Goal: Navigation & Orientation: Find specific page/section

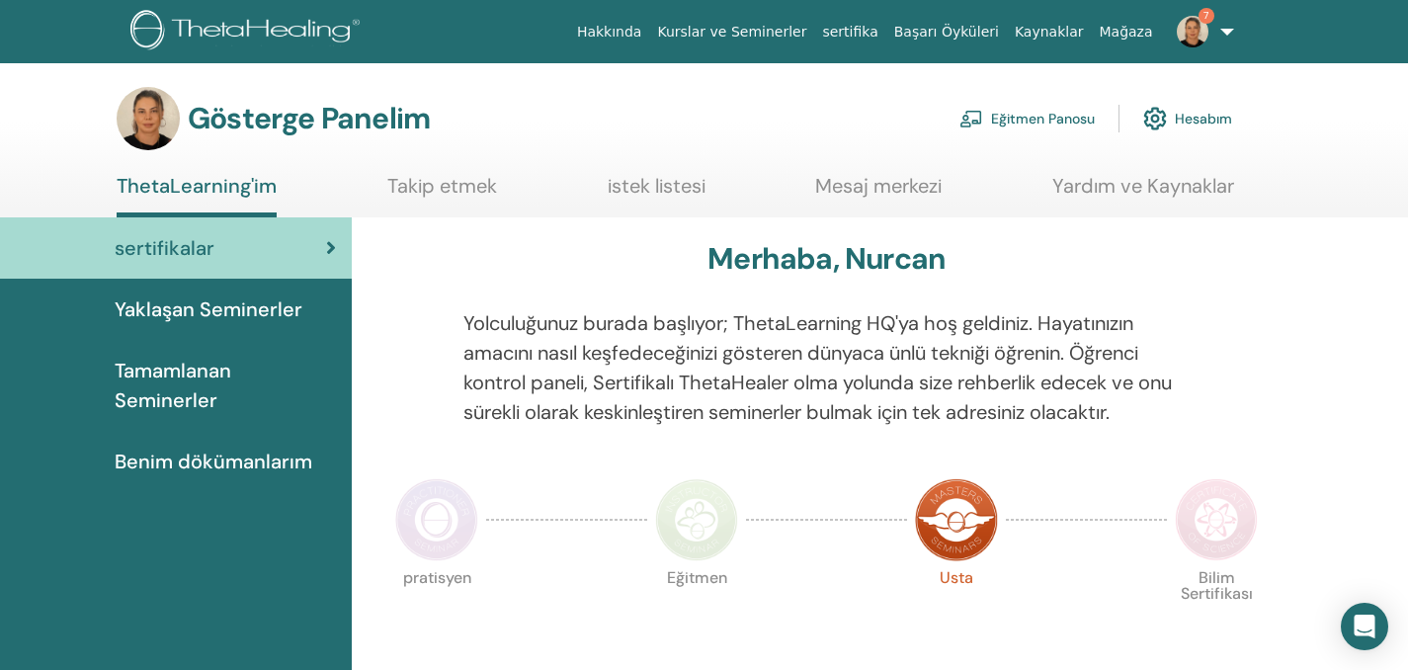
click at [1012, 118] on font "Eğitmen Panosu" at bounding box center [1043, 120] width 104 height 18
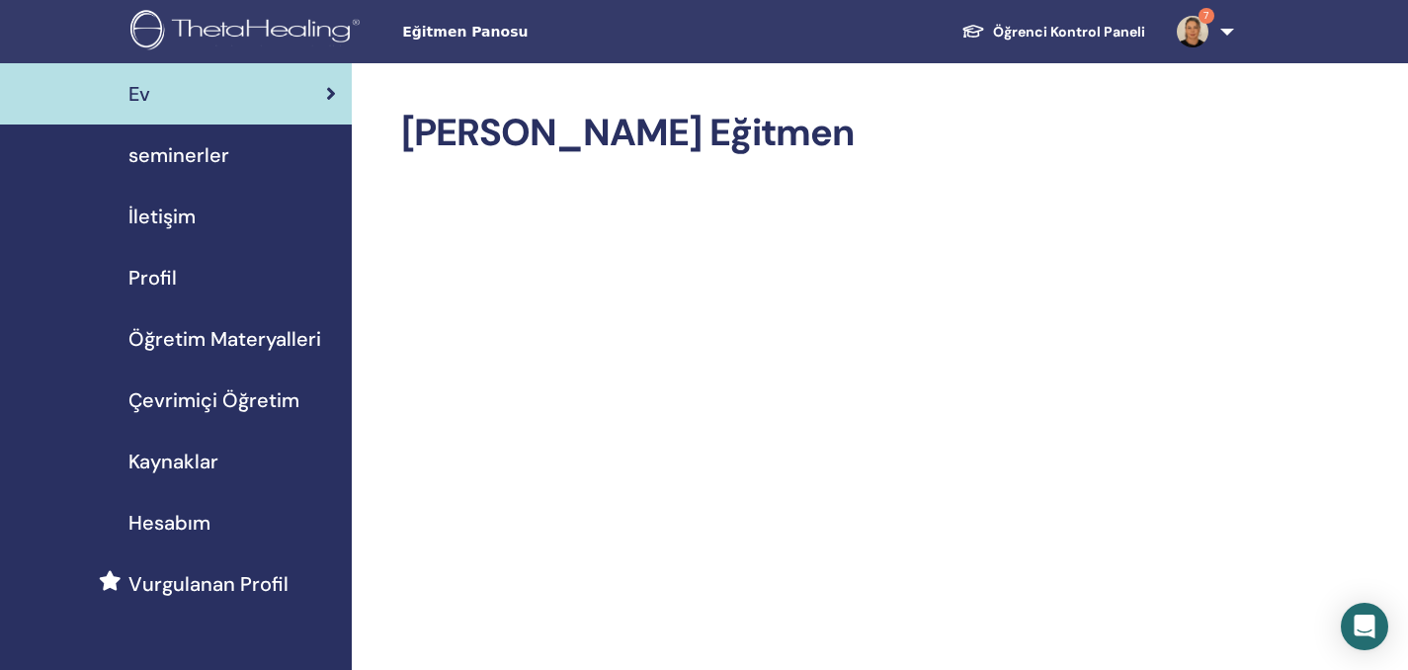
click at [229, 396] on span "Çevrimiçi Öğretim" at bounding box center [213, 400] width 171 height 30
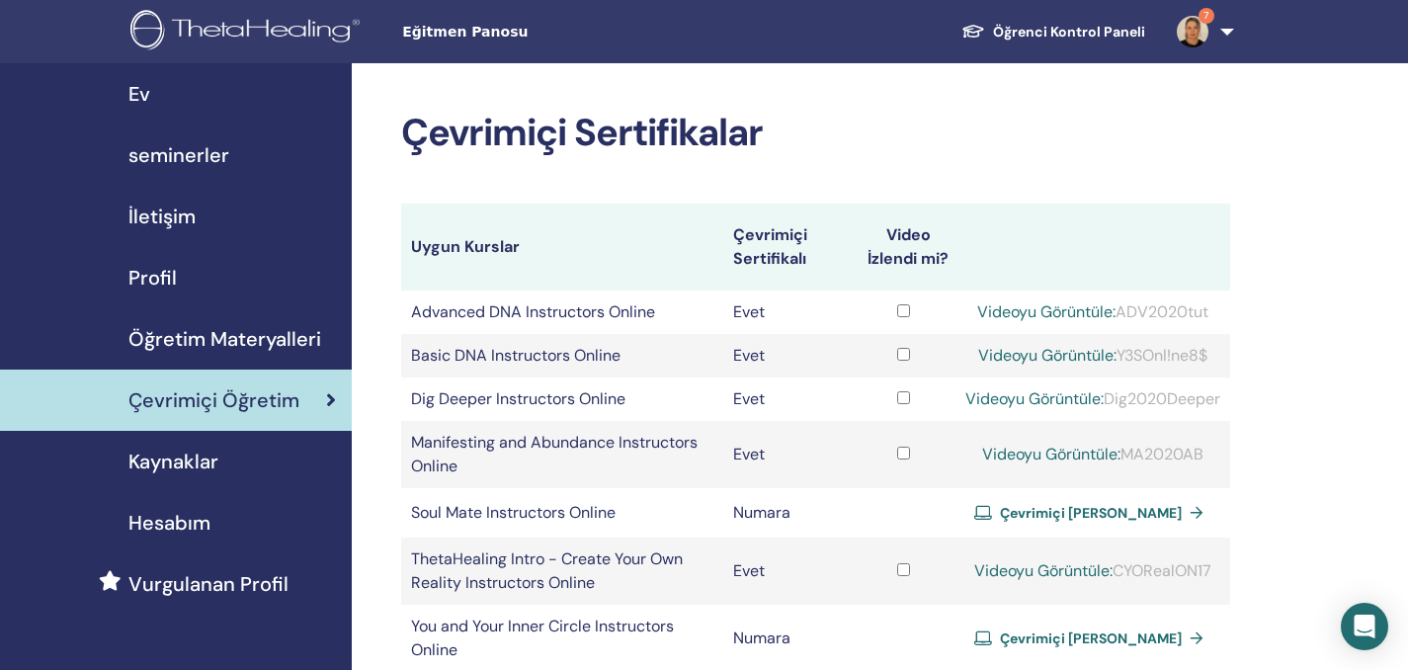
click at [215, 153] on span "seminerler" at bounding box center [178, 155] width 101 height 30
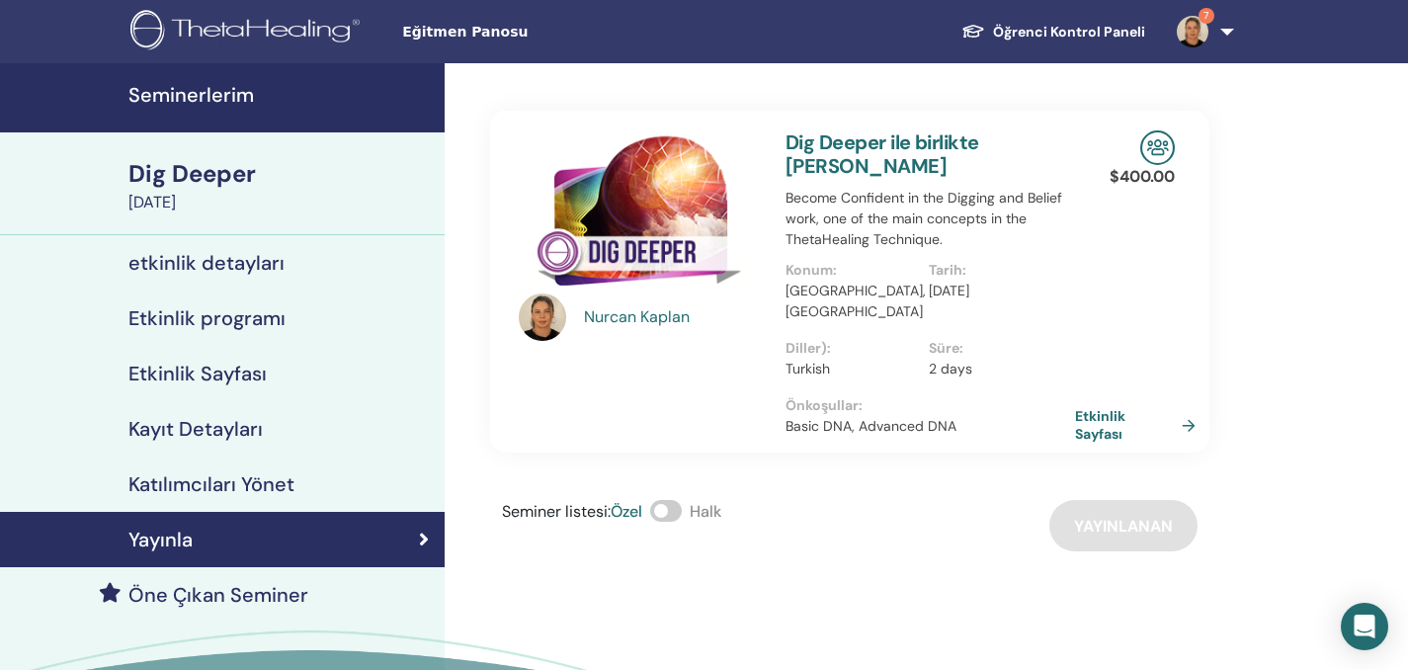
click at [1104, 409] on link "Etkinlik Sayfası" at bounding box center [1139, 425] width 128 height 36
click at [1111, 407] on link "Etkinlik Sayfası" at bounding box center [1139, 425] width 128 height 36
